Goal: Find contact information: Find contact information

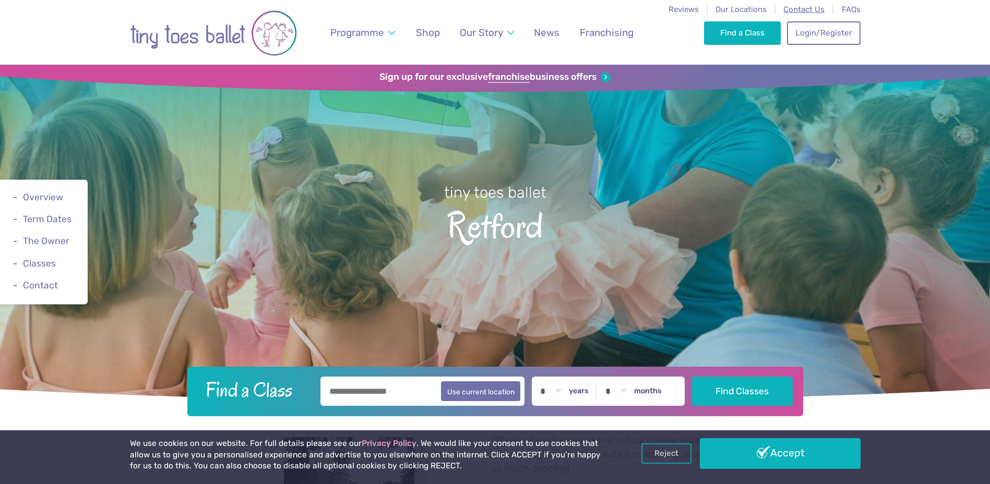
click at [796, 10] on span "Contact Us" at bounding box center [804, 9] width 41 height 9
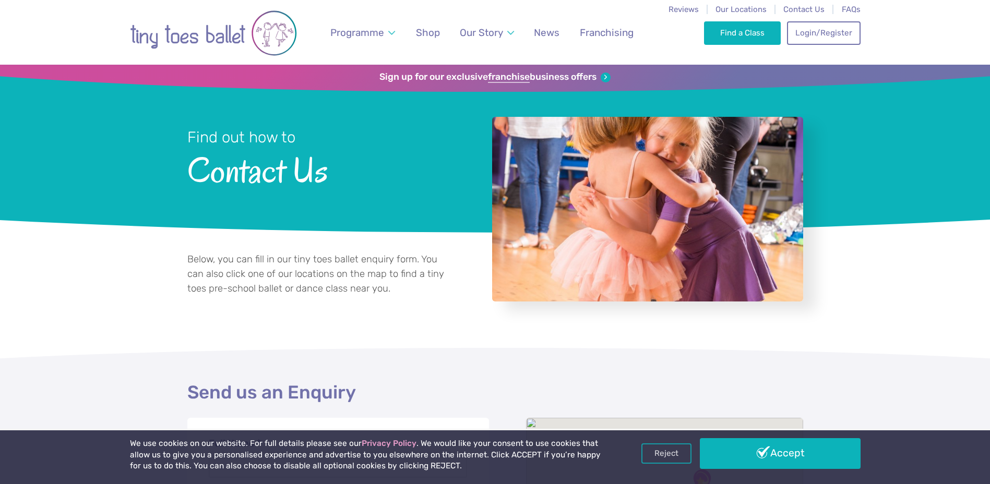
click at [352, 285] on p "Below, you can fill in our tiny toes ballet enquiry form. You can also click on…" at bounding box center [316, 274] width 259 height 43
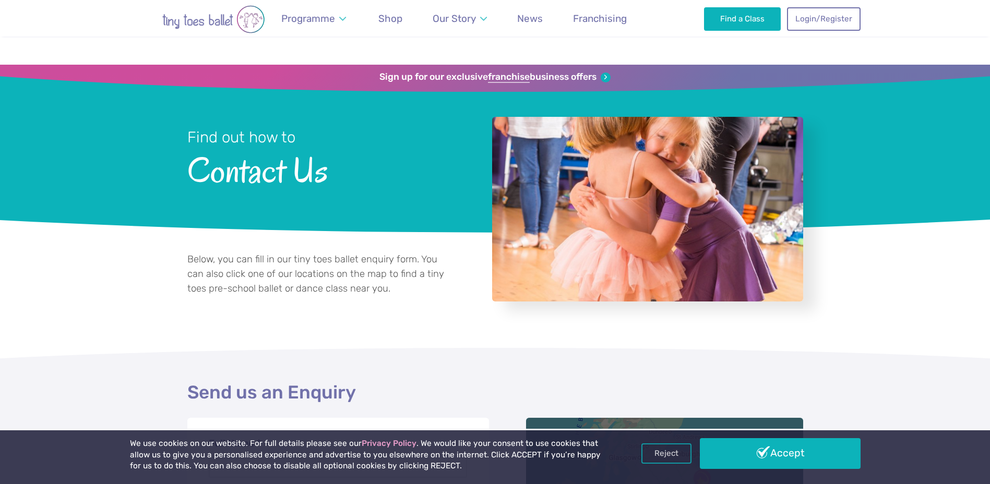
scroll to position [313, 0]
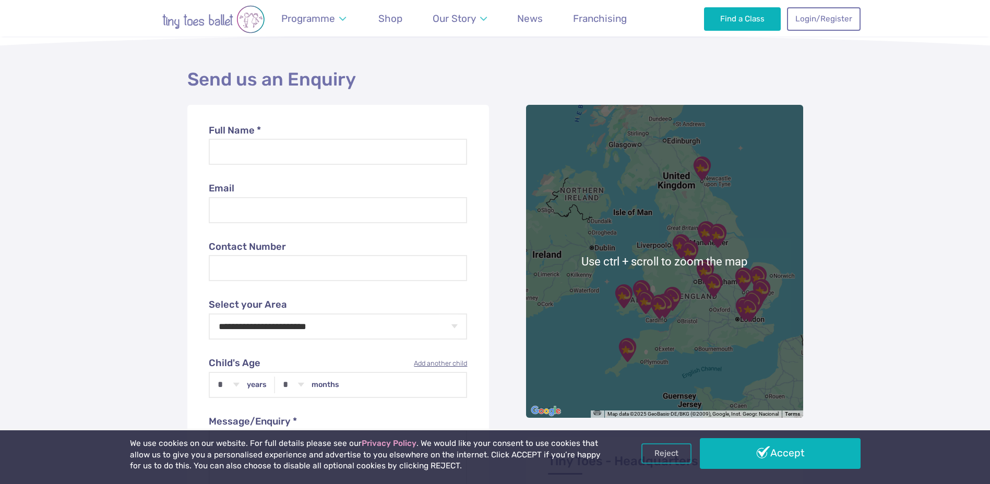
click at [730, 246] on img "North Nottinghamshire & South Yorkshire" at bounding box center [718, 236] width 26 height 26
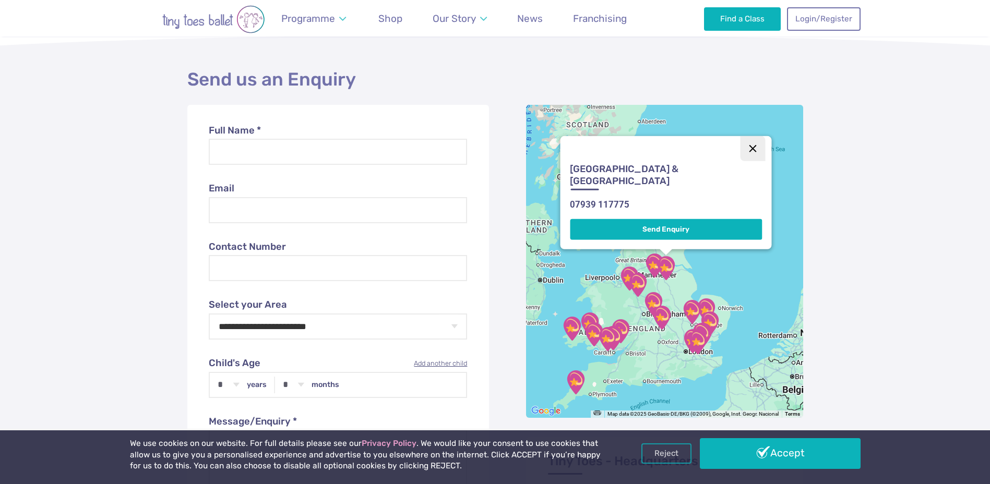
click at [758, 147] on button "Close" at bounding box center [753, 148] width 25 height 25
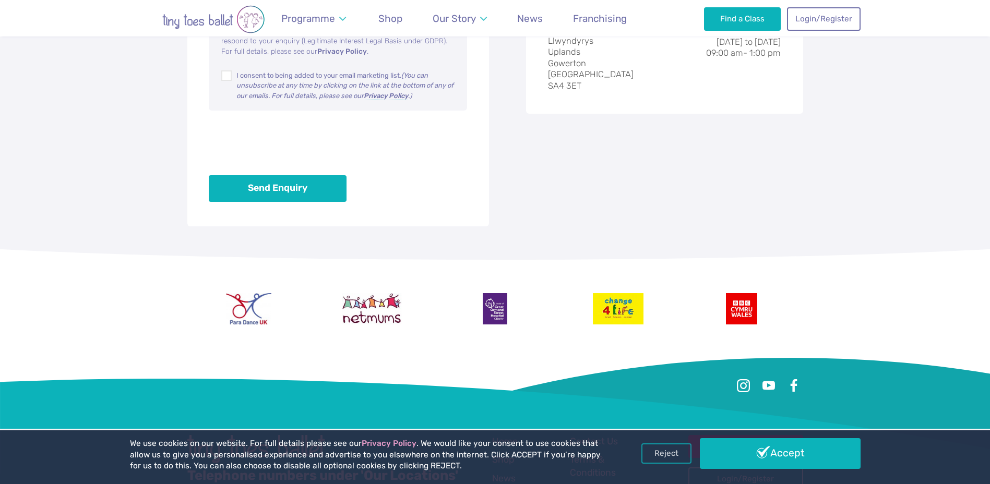
scroll to position [669, 0]
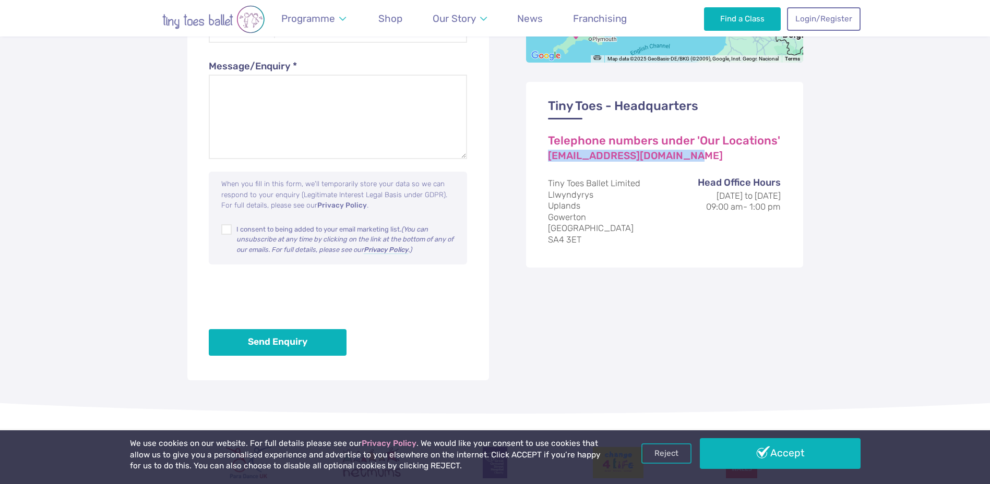
drag, startPoint x: 670, startPoint y: 158, endPoint x: 547, endPoint y: 159, distance: 123.7
click at [547, 159] on div "Tiny Toes - Headquarters Telephone numbers under 'Our Locations' [EMAIL_ADDRESS…" at bounding box center [664, 175] width 277 height 186
drag, startPoint x: 547, startPoint y: 159, endPoint x: 561, endPoint y: 157, distance: 14.2
